Goal: Feedback & Contribution: Leave review/rating

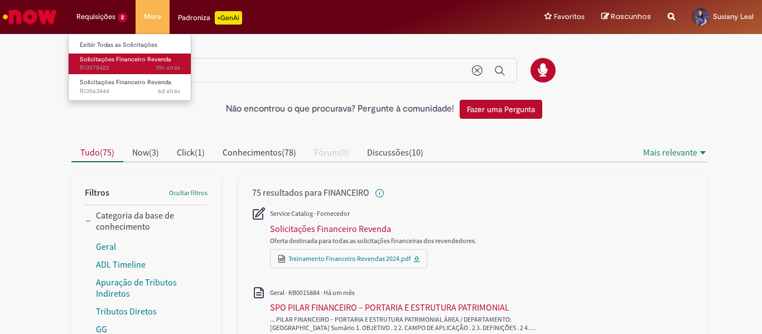
click at [108, 67] on span "15h atrás 15 horas atrás R13578422" at bounding box center [130, 68] width 100 height 9
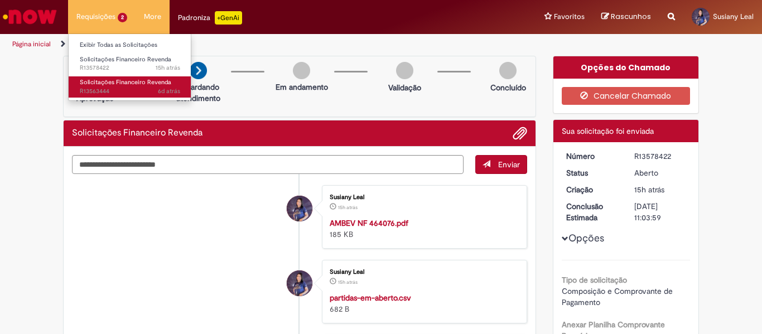
click at [105, 86] on span "Solicitações Financeiro Revenda" at bounding box center [125, 82] width 91 height 8
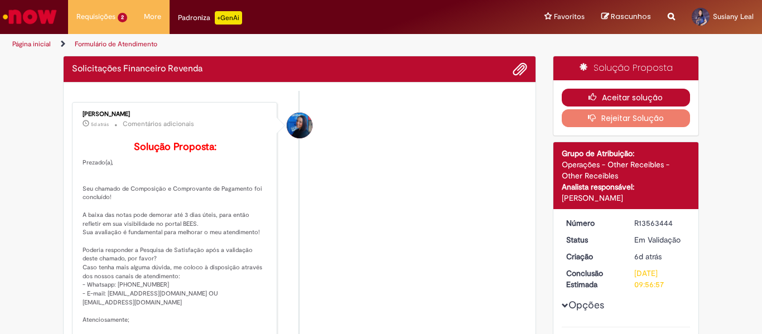
click at [605, 99] on button "Aceitar solução" at bounding box center [625, 98] width 129 height 18
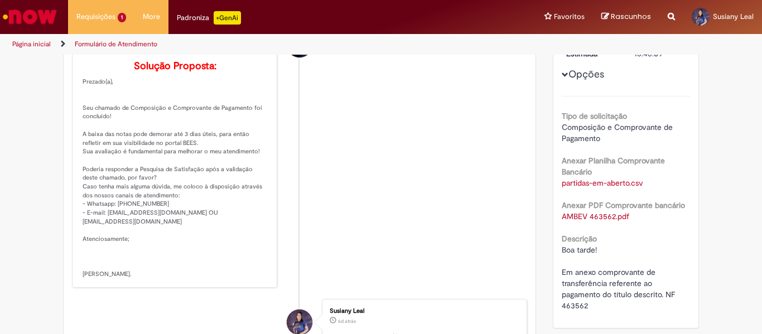
scroll to position [167, 0]
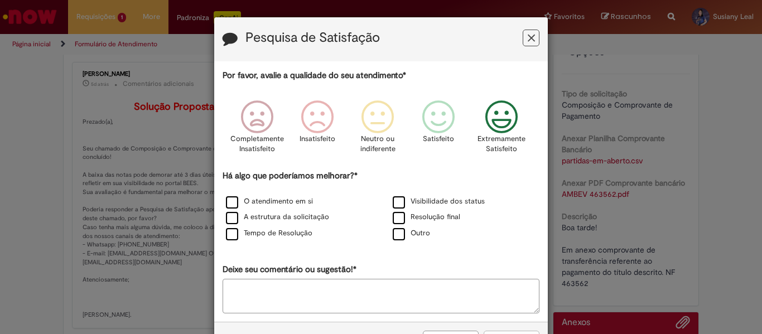
click at [497, 117] on icon "Feedback" at bounding box center [502, 116] width 42 height 33
click at [229, 199] on label "O atendimento em si" at bounding box center [269, 201] width 87 height 11
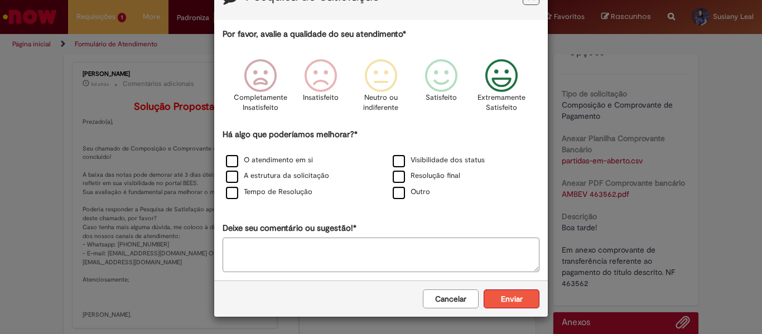
click at [505, 299] on button "Enviar" at bounding box center [511, 298] width 56 height 19
